Goal: Contribute content

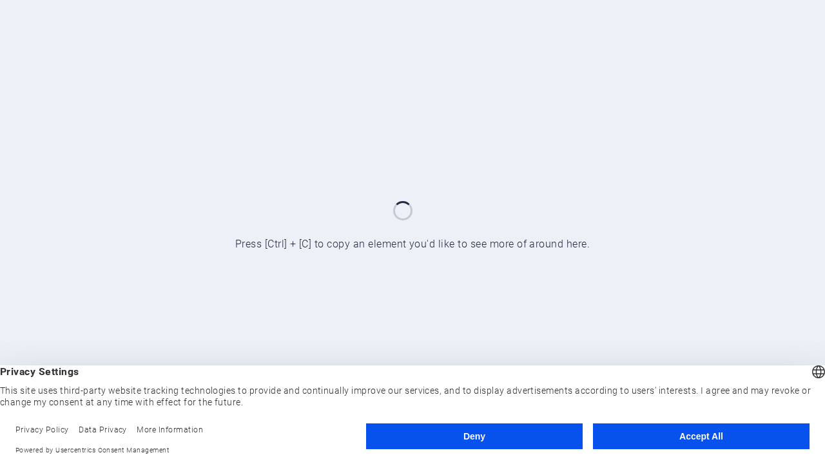
click at [474, 436] on button "Deny" at bounding box center [474, 437] width 217 height 26
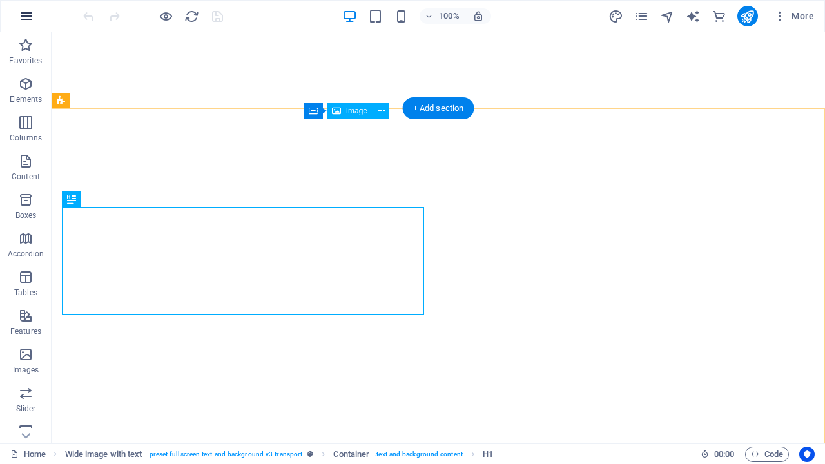
click at [26, 16] on icon "button" at bounding box center [26, 15] width 15 height 15
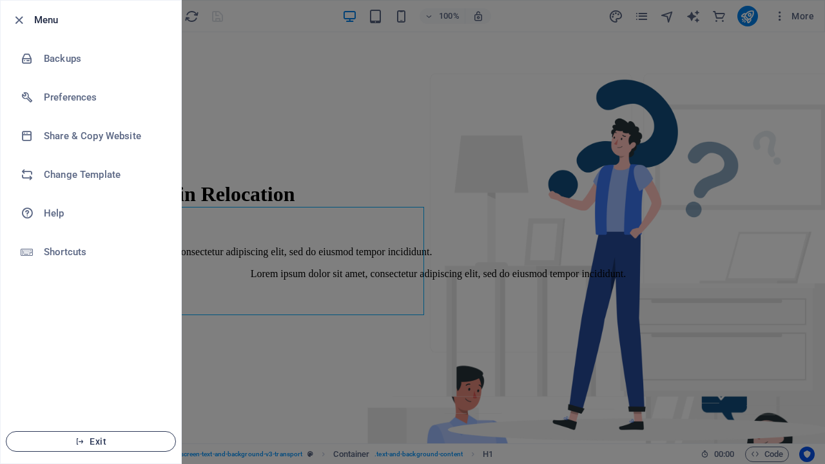
click at [91, 442] on span "Exit" at bounding box center [91, 441] width 148 height 10
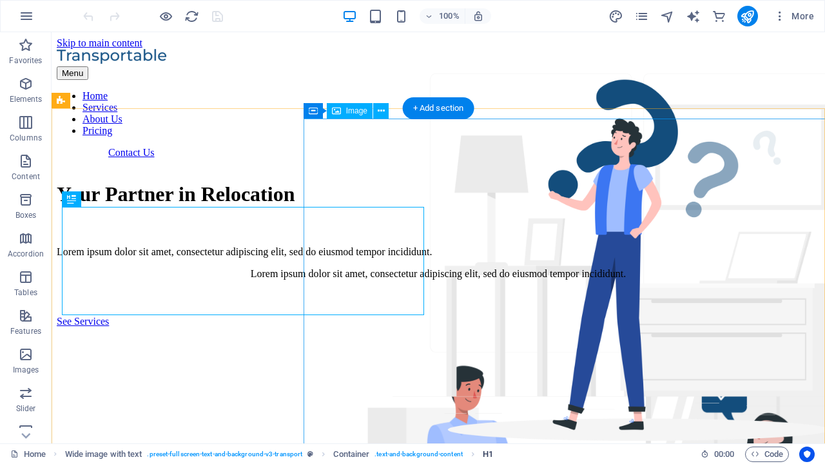
click at [488, 454] on span "H1" at bounding box center [488, 454] width 10 height 15
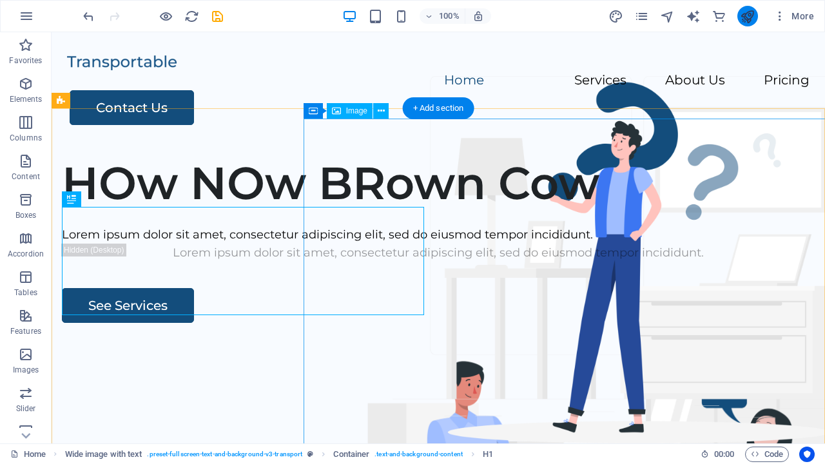
click at [747, 16] on icon "publish" at bounding box center [747, 16] width 15 height 15
checkbox input "false"
